Goal: Obtain resource: Download file/media

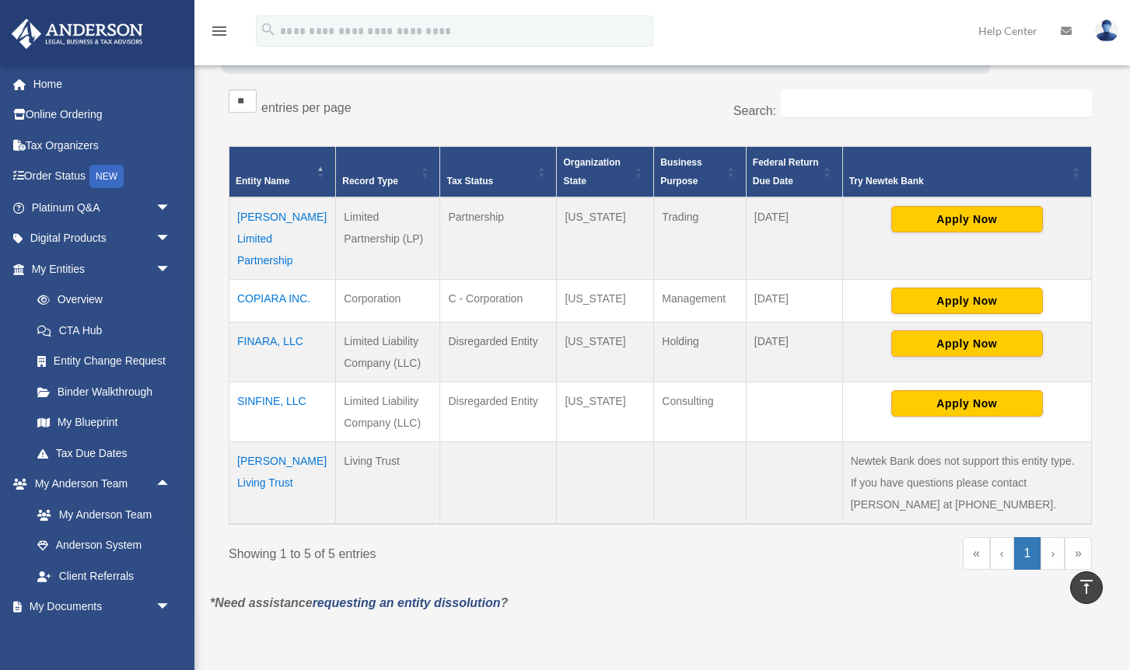
scroll to position [8, 0]
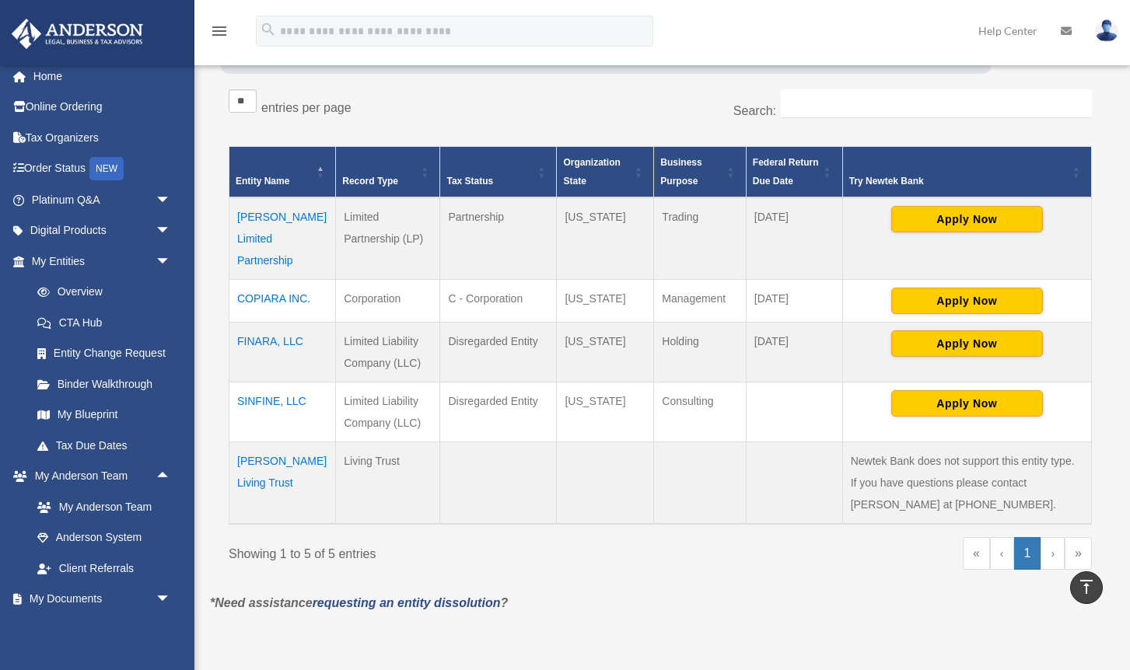
click at [1061, 30] on icon at bounding box center [1066, 31] width 11 height 11
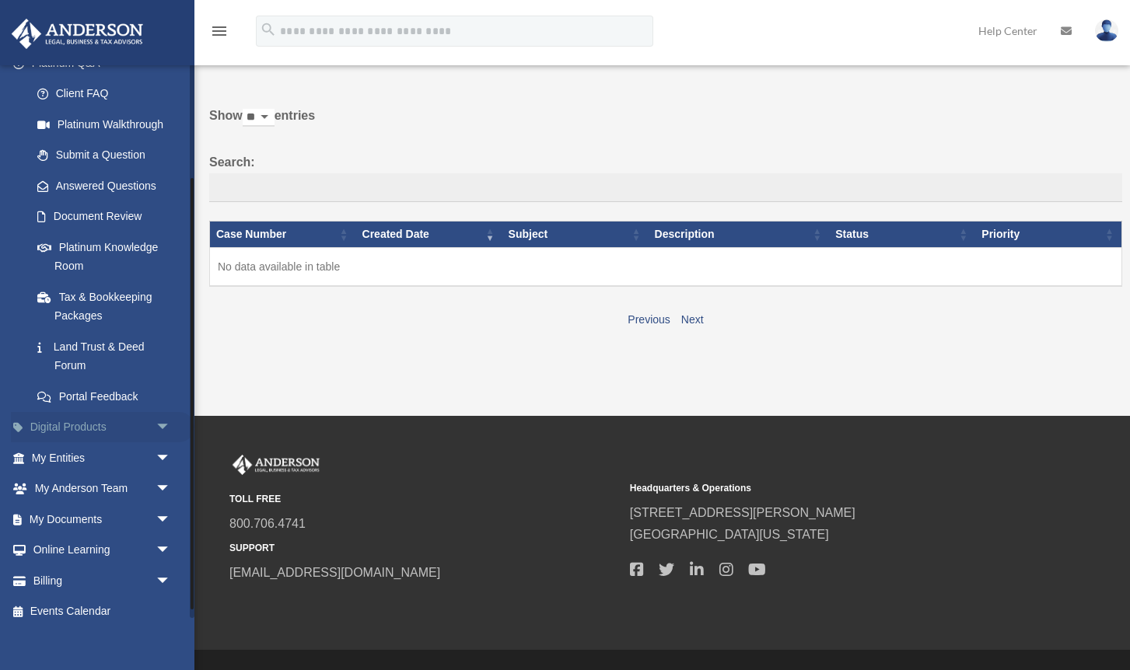
scroll to position [157, 0]
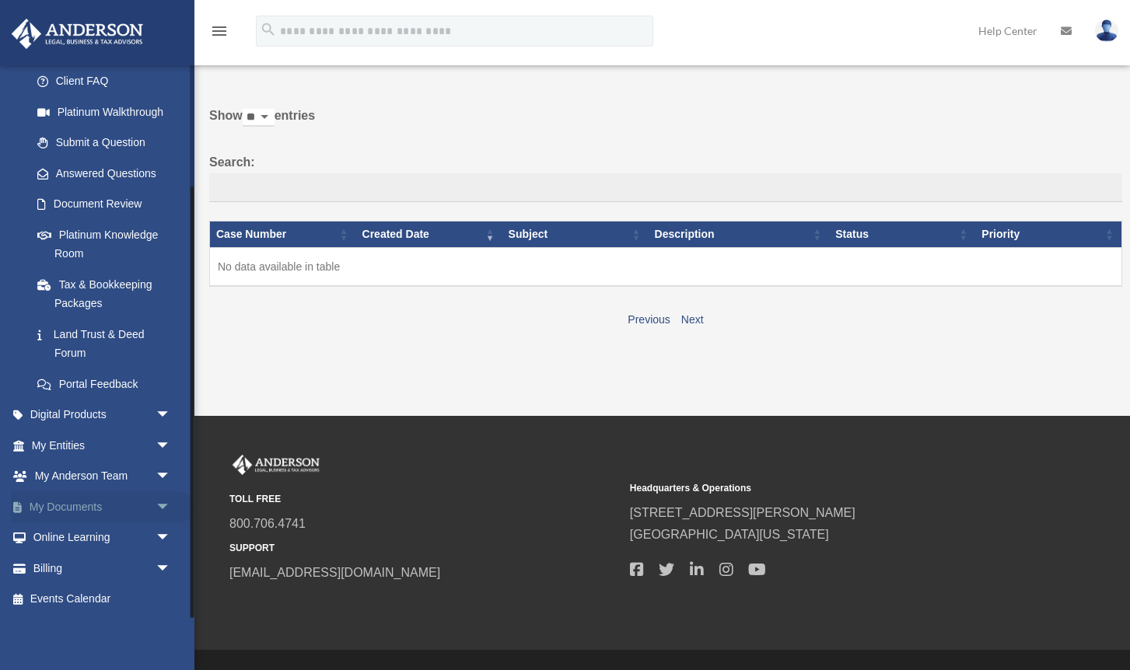
click at [156, 505] on span "arrow_drop_down" at bounding box center [171, 507] width 31 height 32
click at [133, 530] on link "Box" at bounding box center [108, 538] width 173 height 31
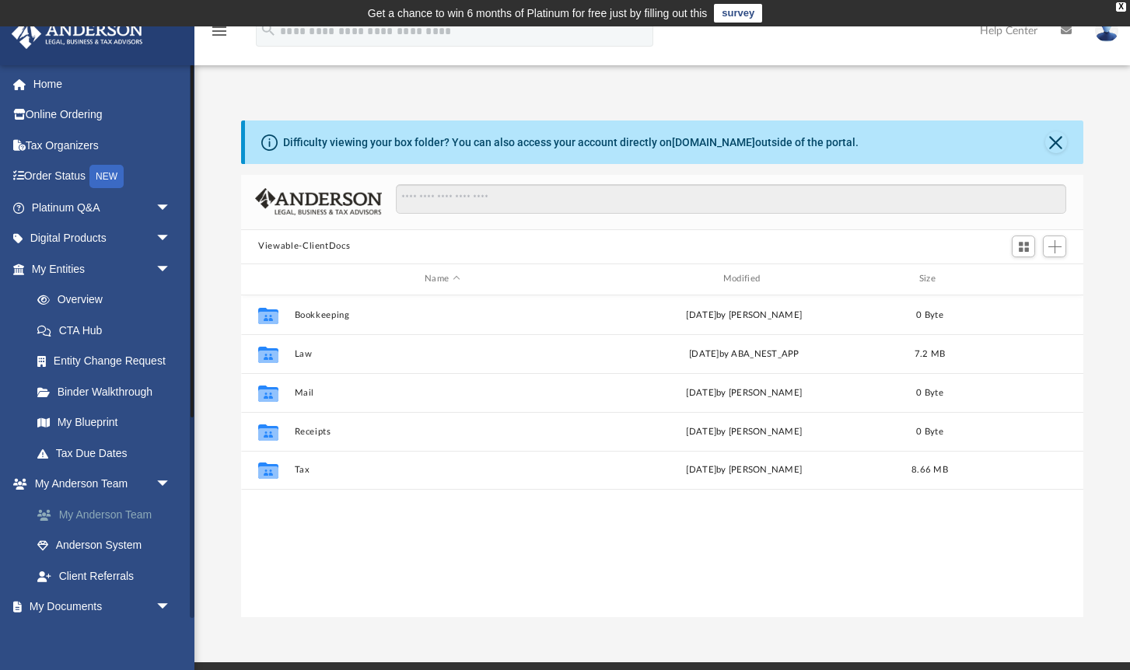
scroll to position [354, 841]
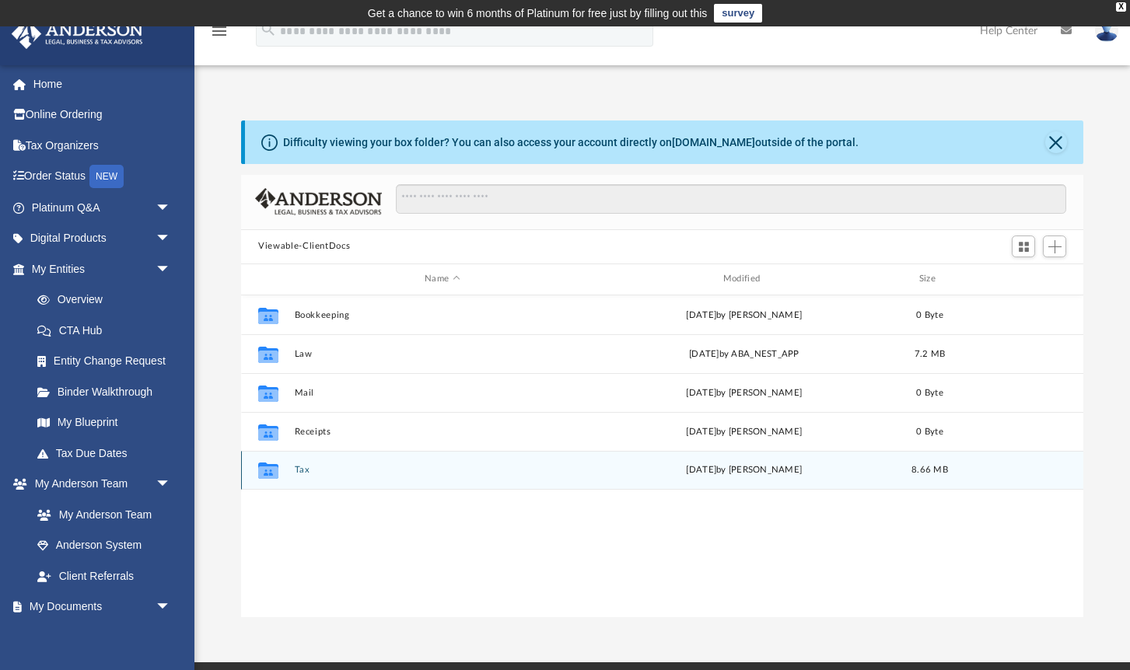
click at [449, 483] on div "Collaborated Folder Tax [DATE] by [PERSON_NAME] 8.66 MB" at bounding box center [662, 470] width 842 height 39
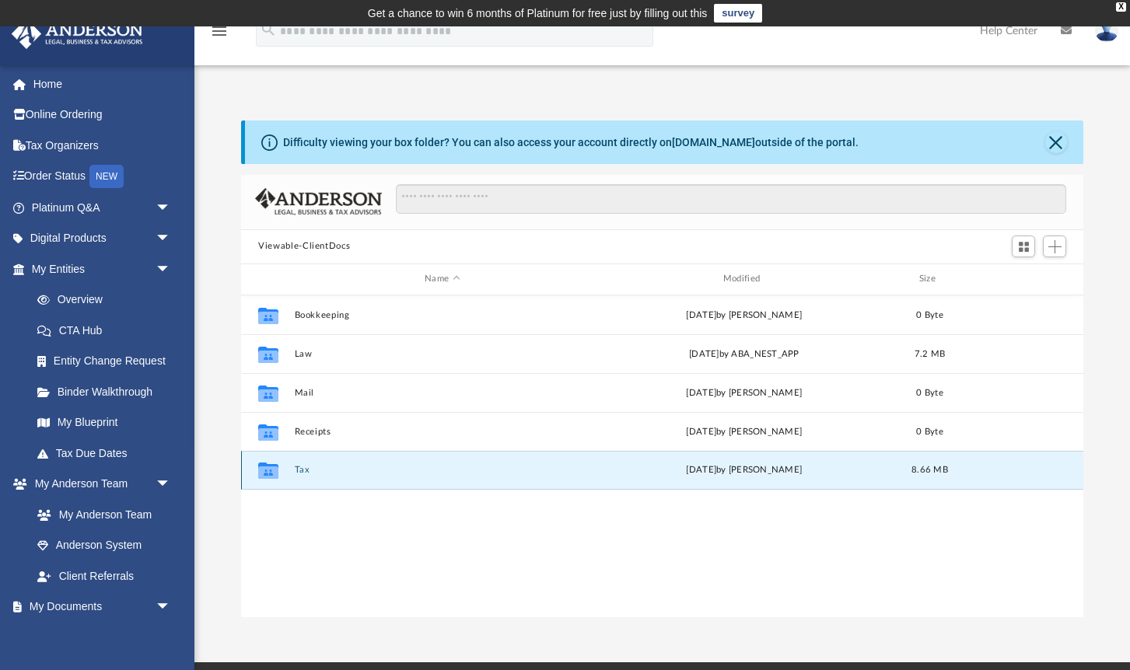
click at [276, 472] on icon "grid" at bounding box center [268, 473] width 20 height 12
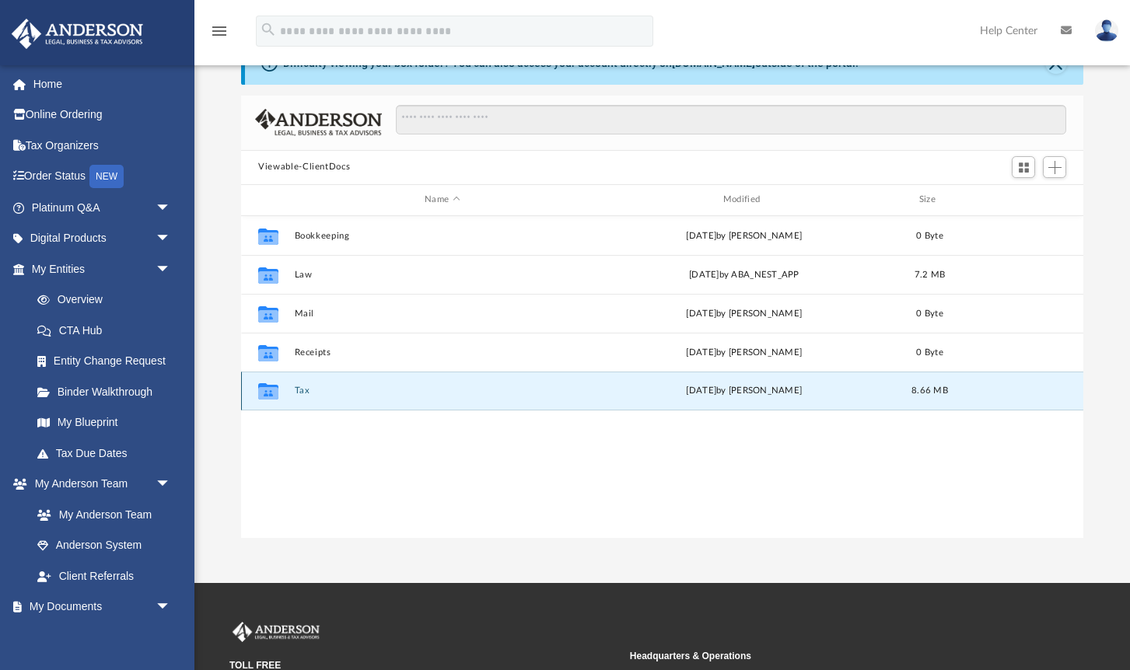
scroll to position [82, 0]
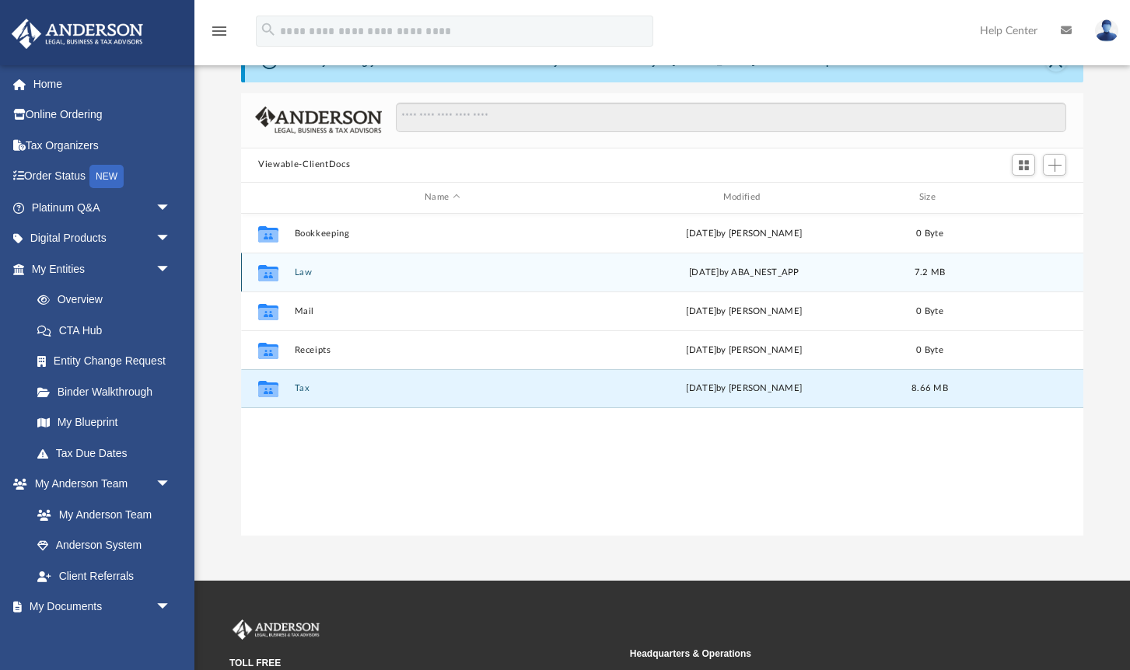
click at [275, 273] on icon "grid" at bounding box center [268, 274] width 20 height 12
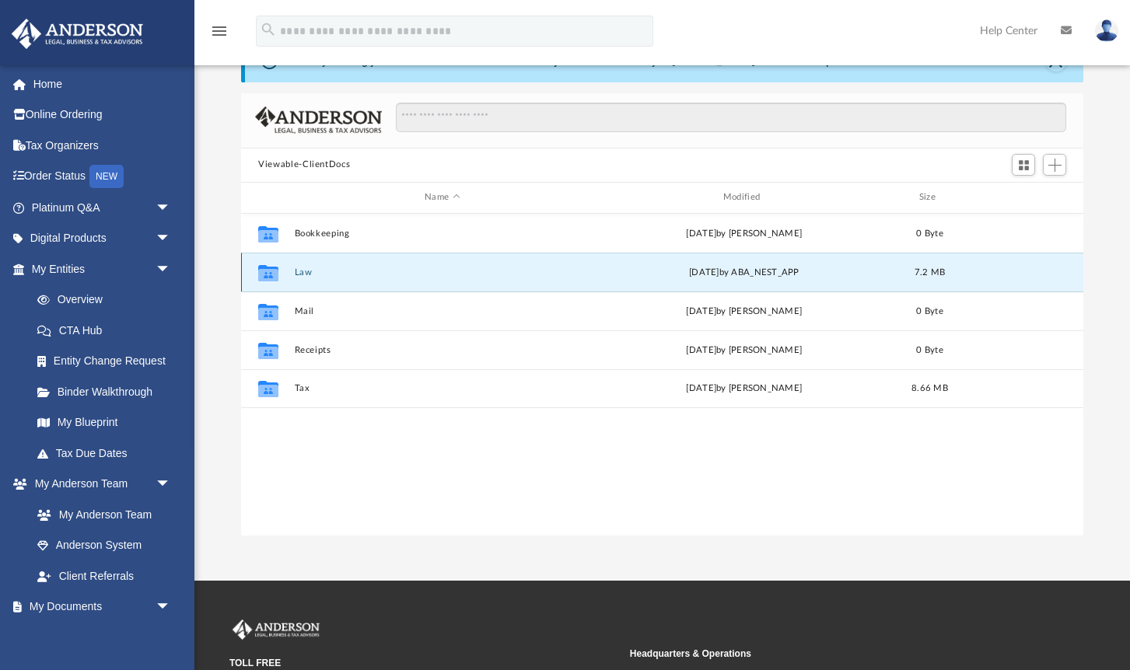
click at [303, 274] on button "Law" at bounding box center [443, 273] width 296 height 10
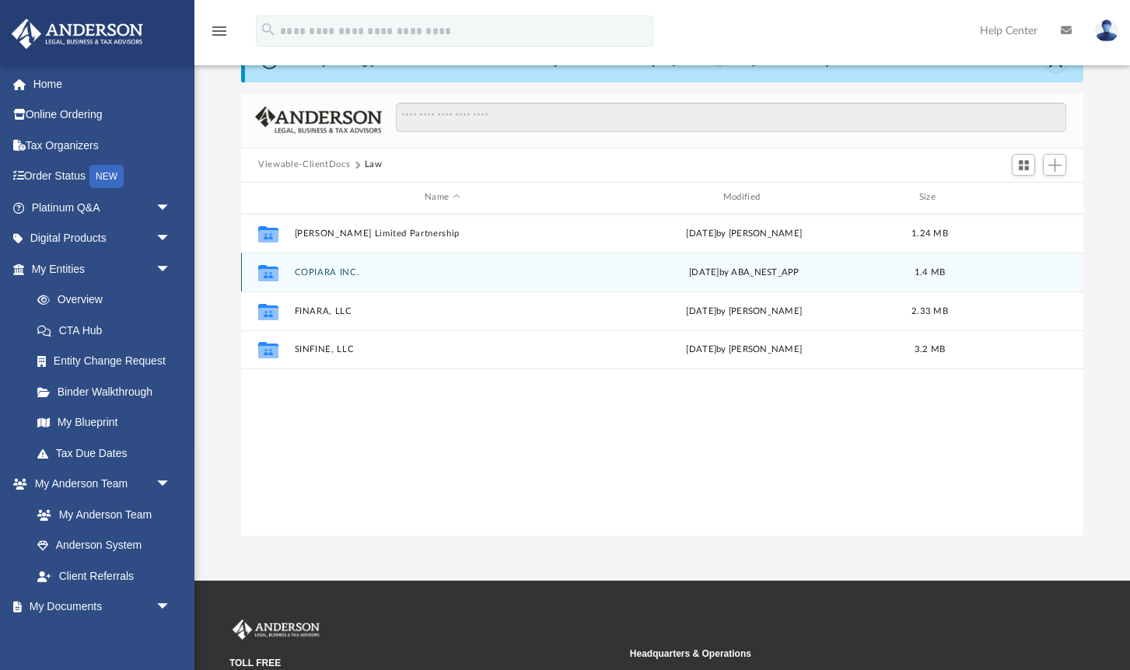
click at [303, 274] on button "COPIARA INC." at bounding box center [443, 273] width 296 height 10
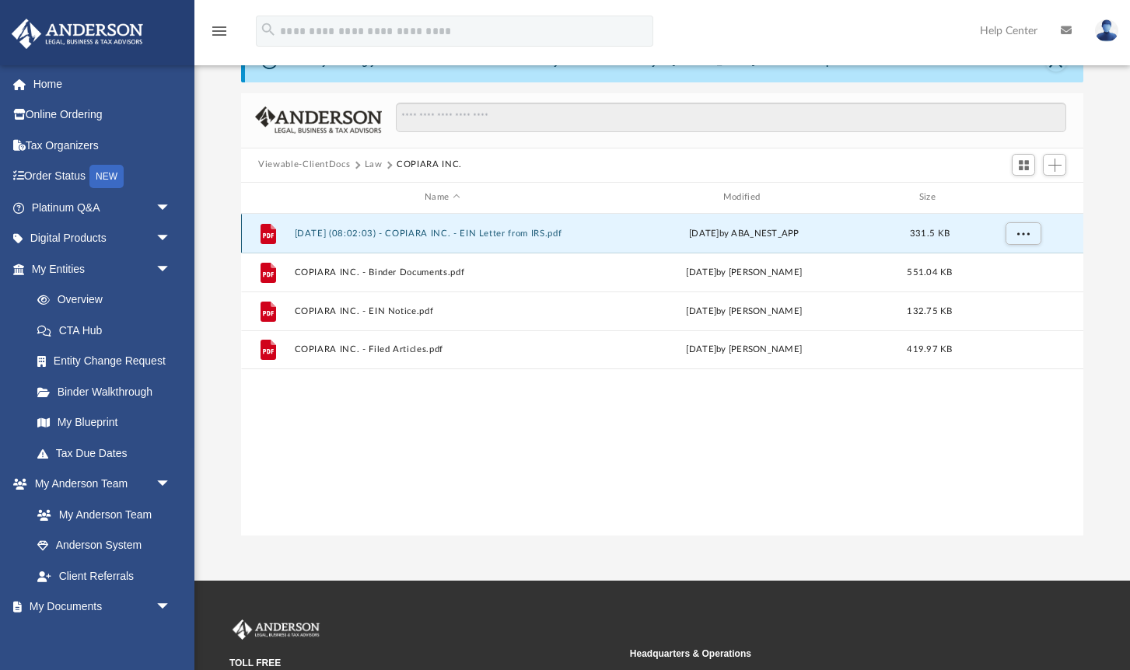
click at [397, 235] on button "[DATE] (08:02:03) - COPIARA INC. - EIN Letter from IRS.pdf" at bounding box center [443, 234] width 296 height 10
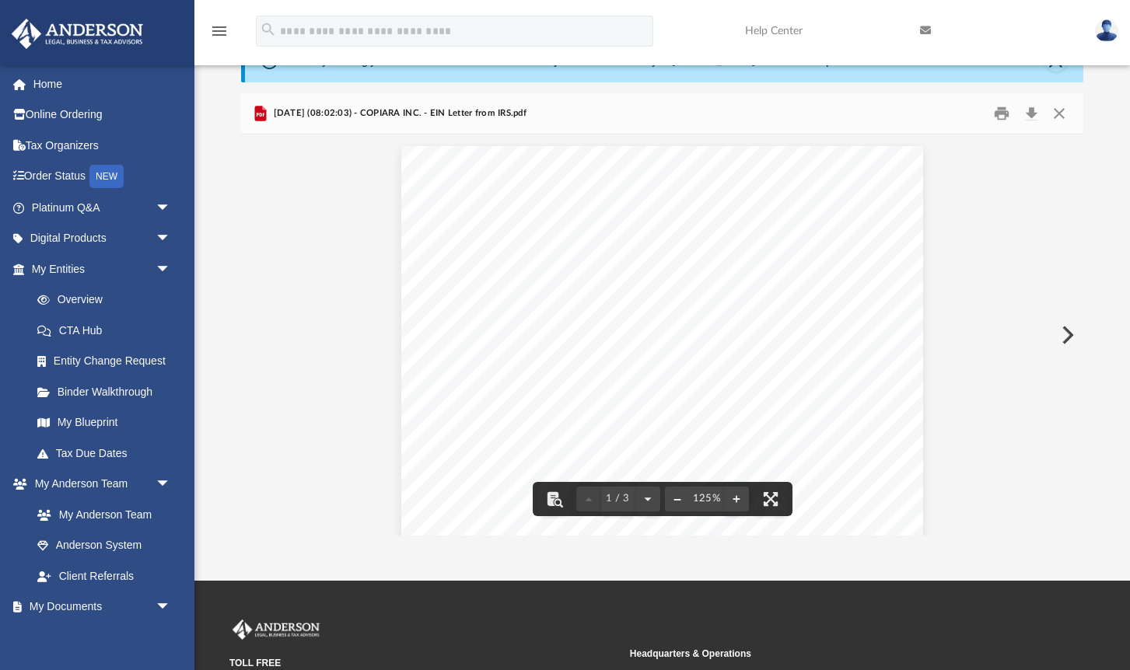
click at [677, 501] on button "File preview" at bounding box center [677, 499] width 25 height 34
click at [733, 502] on button "File preview" at bounding box center [736, 499] width 25 height 34
click at [768, 504] on button "File preview" at bounding box center [771, 499] width 34 height 34
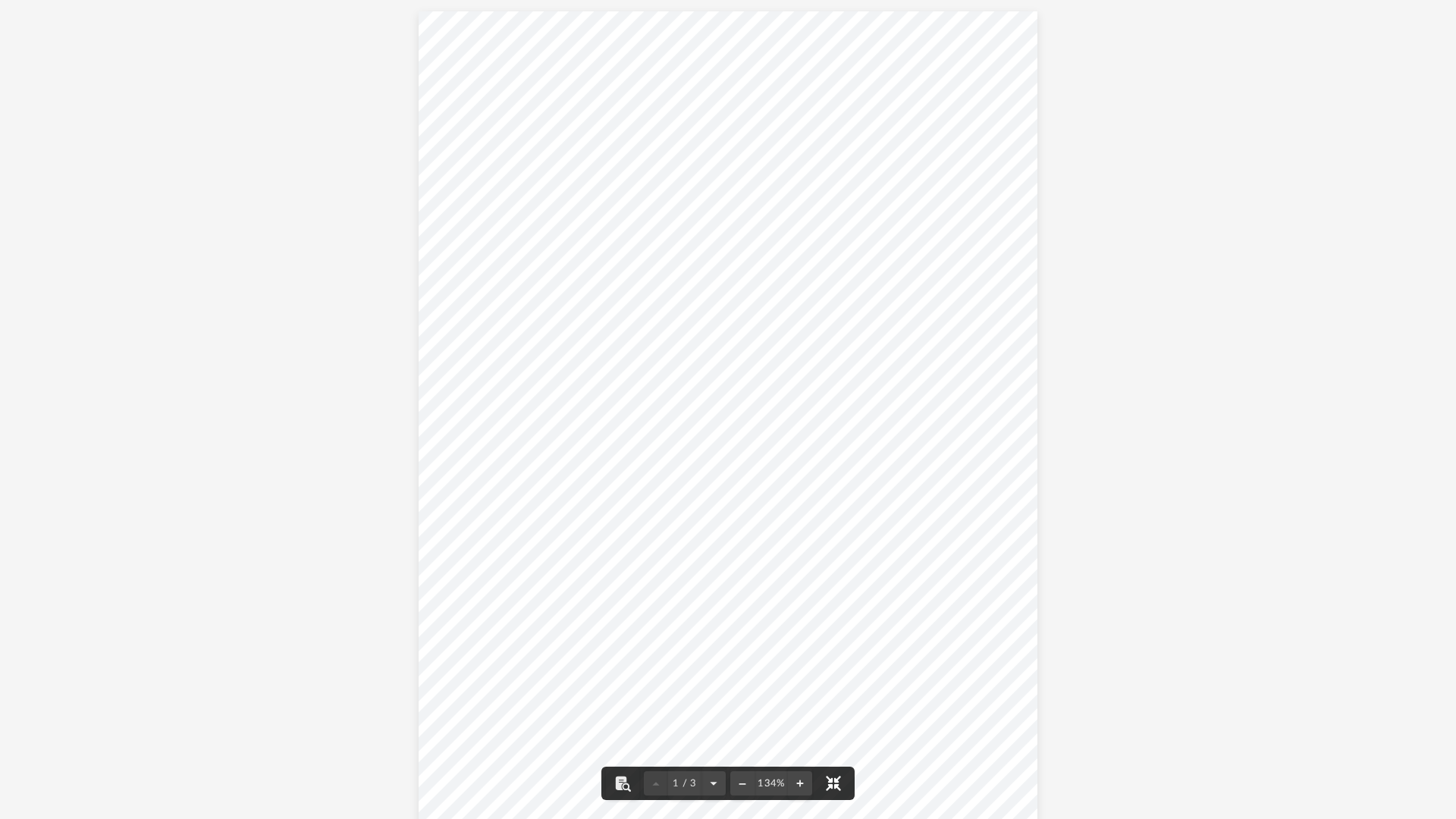
scroll to position [345, 1140]
click at [802, 653] on button "File preview" at bounding box center [800, 783] width 24 height 33
